Goal: Communication & Community: Answer question/provide support

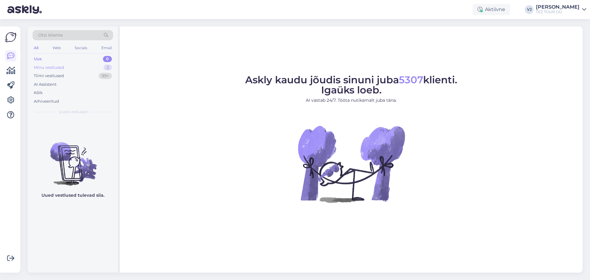
click at [96, 67] on div "Minu vestlused 2" at bounding box center [73, 67] width 81 height 9
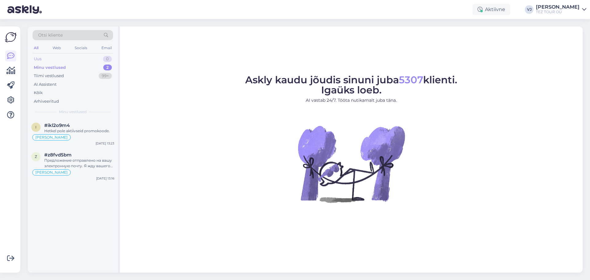
click at [72, 58] on div "Uus 0" at bounding box center [73, 59] width 81 height 9
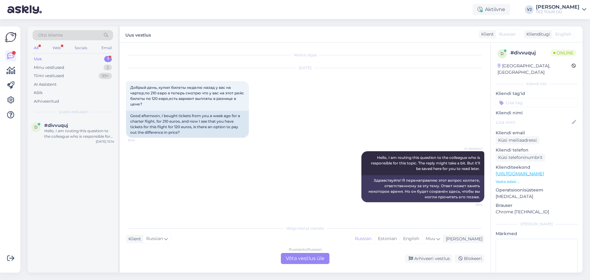
click at [306, 259] on div "Russian to Russian Võta vestlus üle" at bounding box center [305, 258] width 49 height 11
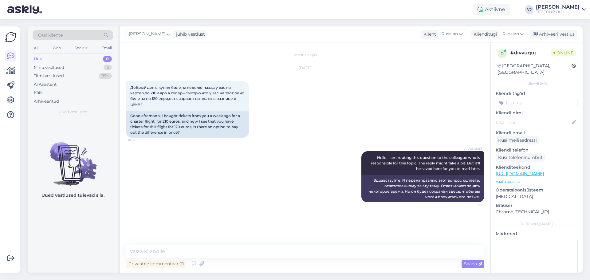
click at [546, 98] on input at bounding box center [537, 102] width 82 height 9
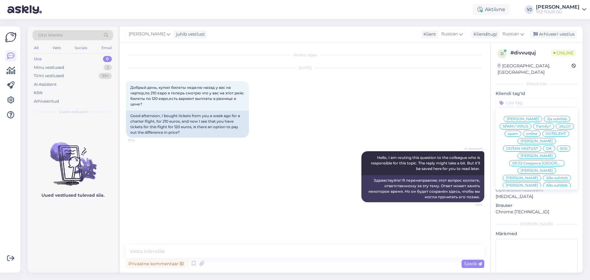
click at [540, 154] on span "[PERSON_NAME]" at bounding box center [537, 156] width 32 height 4
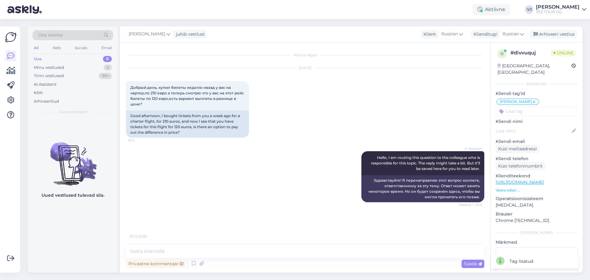
click at [308, 258] on div "Privaatne kommentaar Saada" at bounding box center [305, 264] width 359 height 12
click at [312, 254] on textarea at bounding box center [305, 251] width 359 height 13
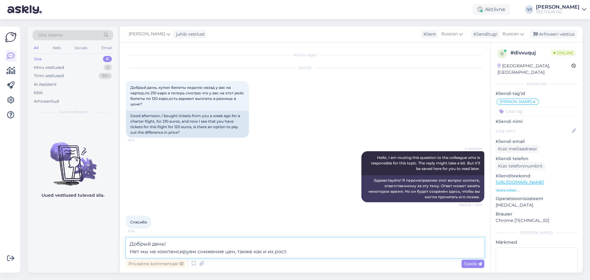
type textarea "Добрый день! Нет мы не компенсируем снижение цен, также как и их рост."
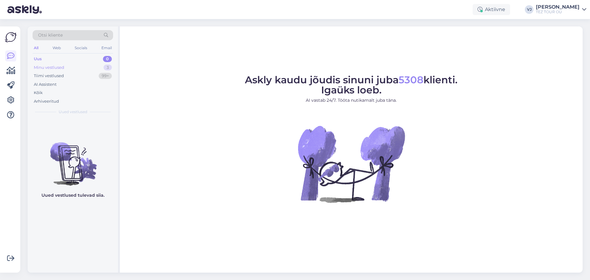
click at [94, 70] on div "Minu vestlused 3" at bounding box center [73, 67] width 81 height 9
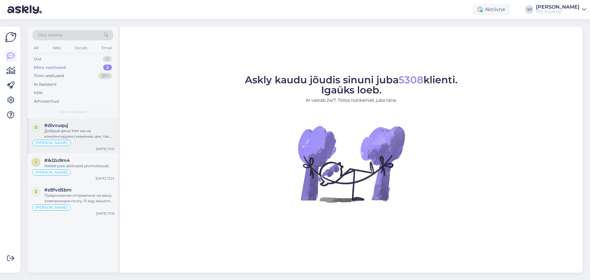
click at [91, 134] on div "Добрый день! Нет мы не компенсируем снижение цен, также как и их рост." at bounding box center [79, 133] width 70 height 11
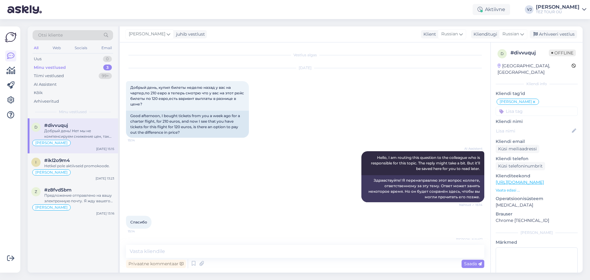
scroll to position [34, 0]
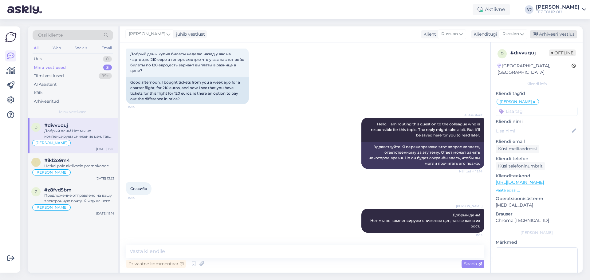
click at [567, 33] on div "Arhiveeri vestlus" at bounding box center [553, 34] width 47 height 8
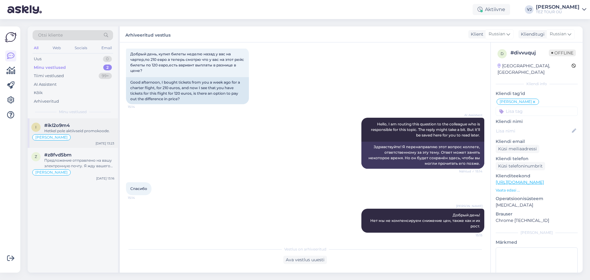
click at [71, 129] on div "Hetkel pole aktiivseid promokoode." at bounding box center [79, 131] width 70 height 6
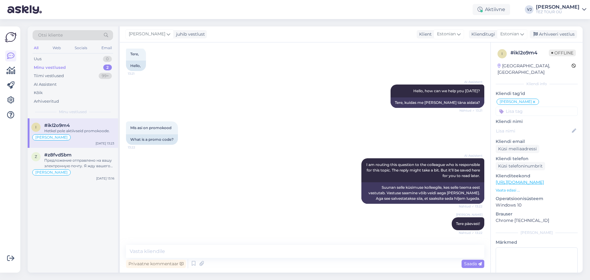
scroll to position [58, 0]
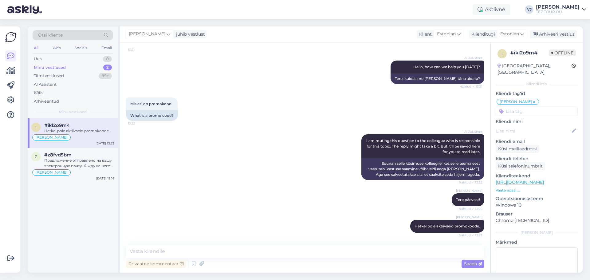
click at [560, 38] on div "Vladimir Jutt juhib vestlust Klient Estonian Klienditugi Estonian Arhiveeri ves…" at bounding box center [351, 34] width 463 height 16
click at [561, 34] on div "Arhiveeri vestlus" at bounding box center [553, 34] width 47 height 8
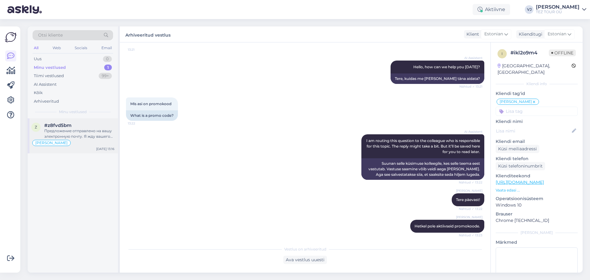
drag, startPoint x: 79, startPoint y: 133, endPoint x: 93, endPoint y: 131, distance: 14.9
click at [80, 132] on div "Предложение отправлено на вашу электронную почту. Я жду вашего выбора и деталей…" at bounding box center [79, 133] width 70 height 11
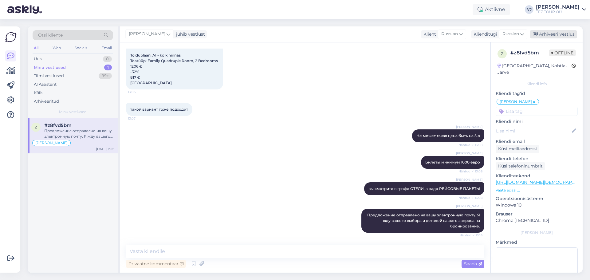
click at [550, 35] on div "Arhiveeri vestlus" at bounding box center [553, 34] width 47 height 8
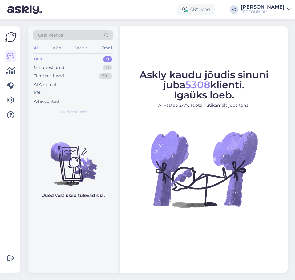
click at [154, 242] on div "Askly kaudu jõudis sinuni juba 5308 klienti. Igaüks loeb. AI vastab 24/7. Tööta…" at bounding box center [203, 149] width 167 height 246
click at [204, 196] on img at bounding box center [203, 168] width 111 height 111
